Goal: Transaction & Acquisition: Purchase product/service

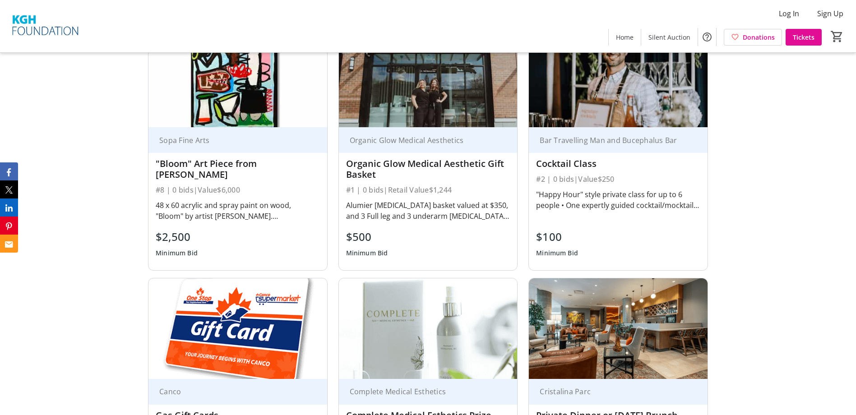
scroll to position [406, 0]
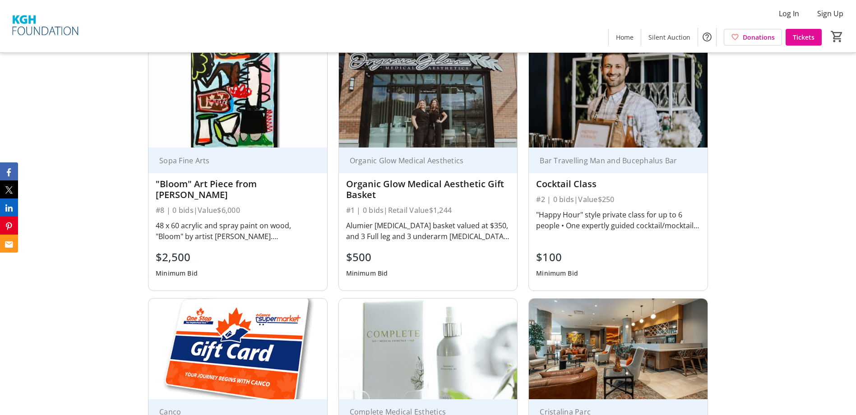
click at [269, 220] on div "48 x 60 acrylic and spray paint on wood, "Bloom" by artist [PERSON_NAME]. [PERS…" at bounding box center [238, 231] width 164 height 22
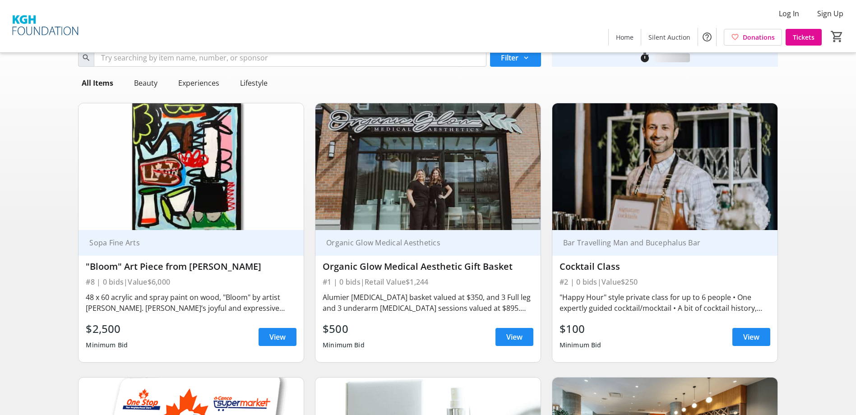
scroll to position [45, 0]
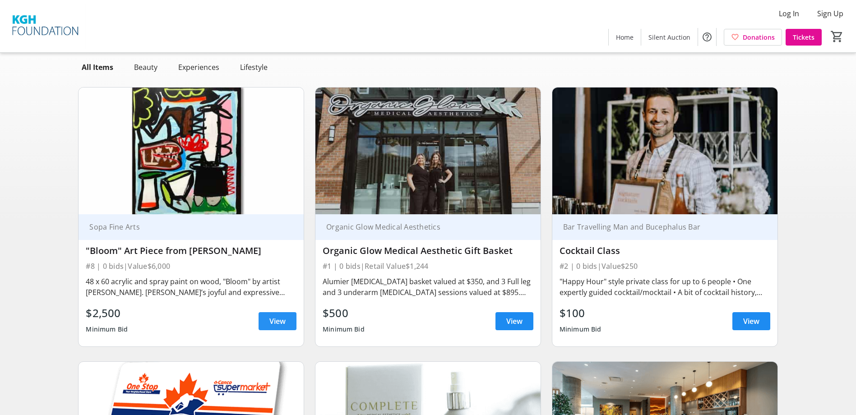
click at [278, 319] on span "View" at bounding box center [277, 321] width 16 height 11
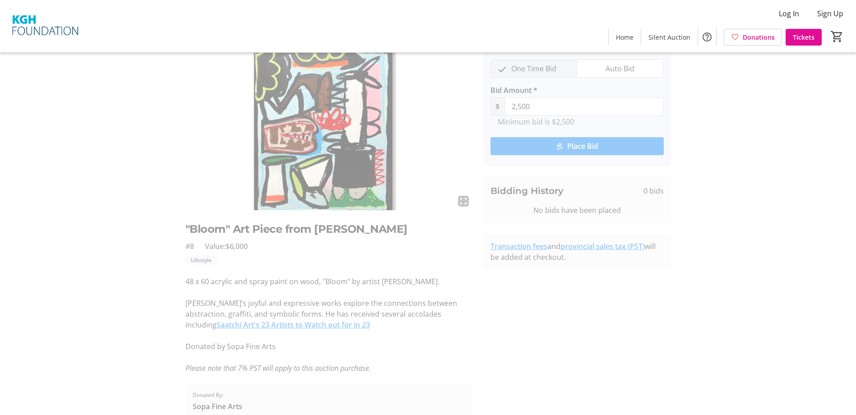
scroll to position [74, 0]
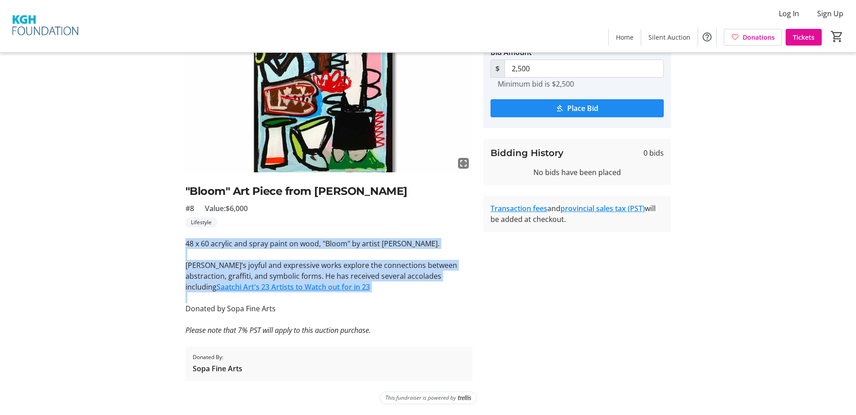
drag, startPoint x: 187, startPoint y: 243, endPoint x: 315, endPoint y: 292, distance: 136.9
click at [315, 292] on div "48 x 60 acrylic and spray paint on wood, "Bloom" by artist [PERSON_NAME]. [PERS…" at bounding box center [328, 286] width 287 height 97
copy div "48 x 60 acrylic and spray paint on wood, "Bloom" by artist [PERSON_NAME]. [PERS…"
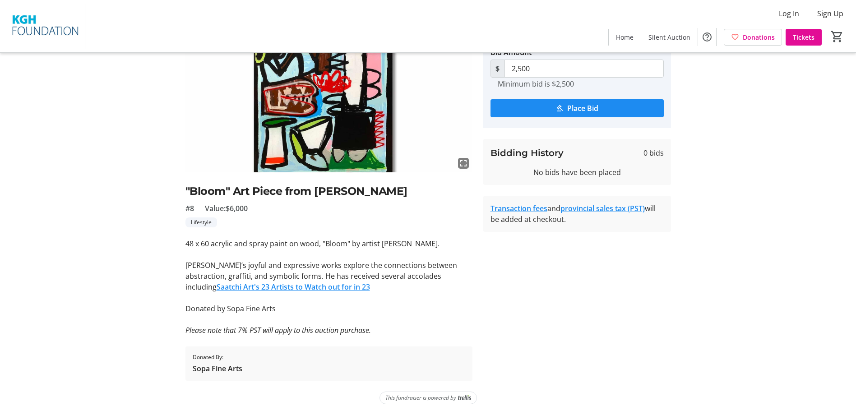
click at [499, 297] on tr-auction-item-bidding-ui "One Time Bid Auto Bid Bid Amount * $ 2,500 Minimum bid is $2,500 Place Bid Bidd…" at bounding box center [577, 196] width 199 height 370
click at [370, 282] on link "Saatchi Art's 23 Artists to Watch out for in 23" at bounding box center [293, 287] width 153 height 10
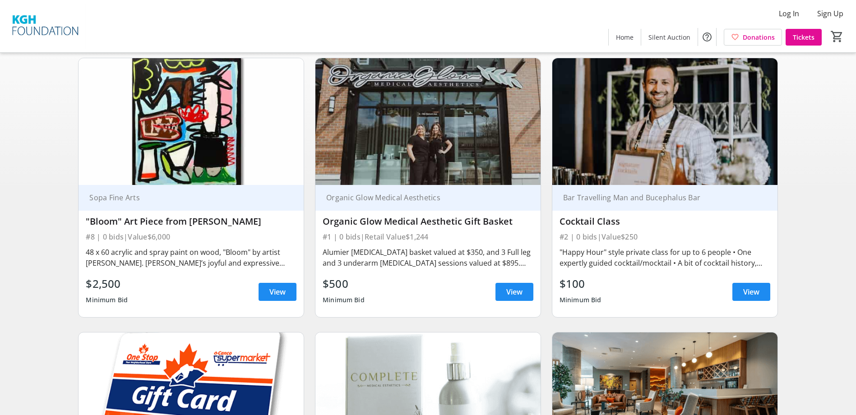
scroll to position [45, 0]
